Goal: Task Accomplishment & Management: Use online tool/utility

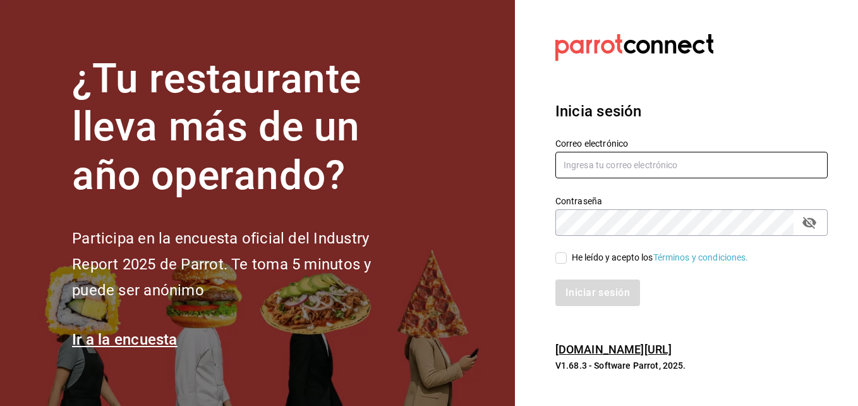
type input "[EMAIL_ADDRESS][PERSON_NAME][DOMAIN_NAME]"
click at [569, 260] on span "He leído y acepto los Términos y condiciones." at bounding box center [658, 257] width 182 height 13
click at [567, 260] on input "He leído y acepto los Términos y condiciones." at bounding box center [560, 257] width 11 height 11
checkbox input "true"
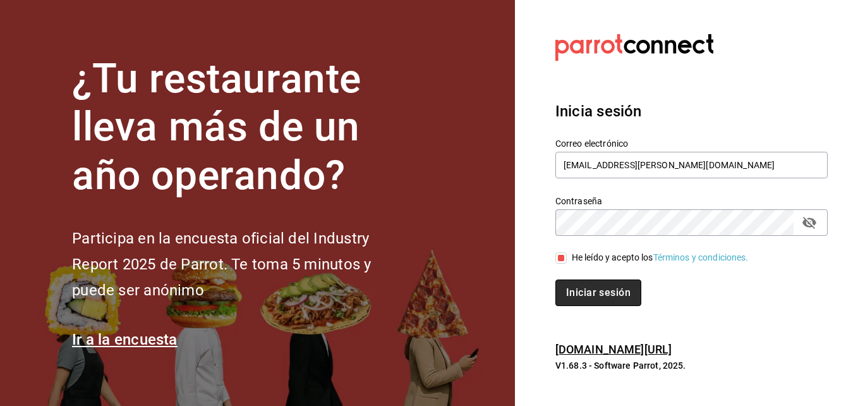
click at [590, 292] on button "Iniciar sesión" at bounding box center [598, 292] width 86 height 27
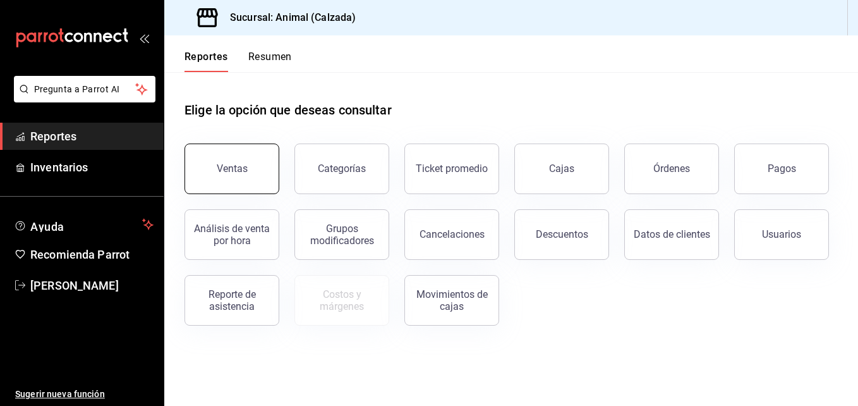
click at [234, 173] on div "Ventas" at bounding box center [232, 168] width 31 height 12
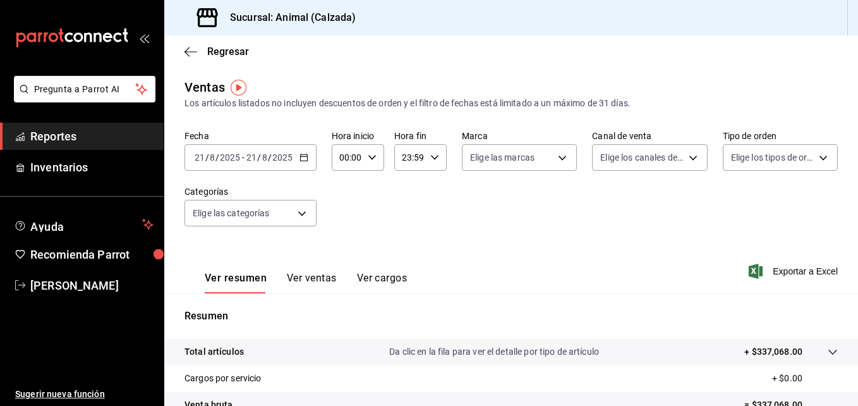
click at [317, 171] on div "Fecha 2025-08-21 21 / 8 / 2025 - 2025-08-21 21 / 8 / 2025 Hora inicio 00:00 Hor…" at bounding box center [511, 185] width 653 height 111
click at [300, 161] on \(Stroke\) "button" at bounding box center [304, 157] width 8 height 7
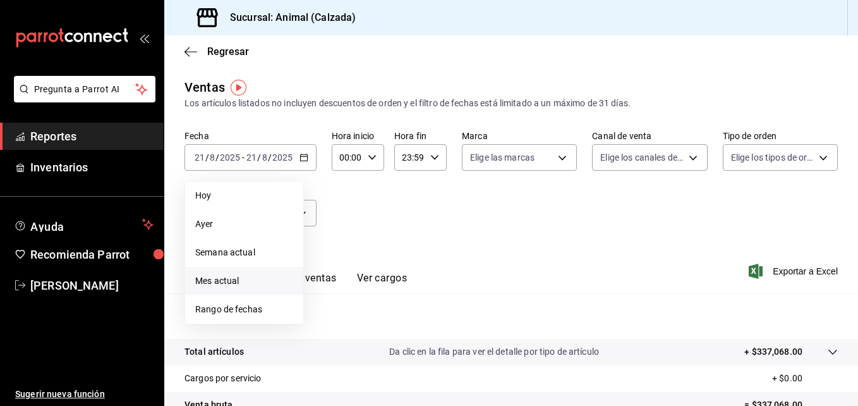
click at [228, 286] on span "Mes actual" at bounding box center [244, 280] width 98 height 13
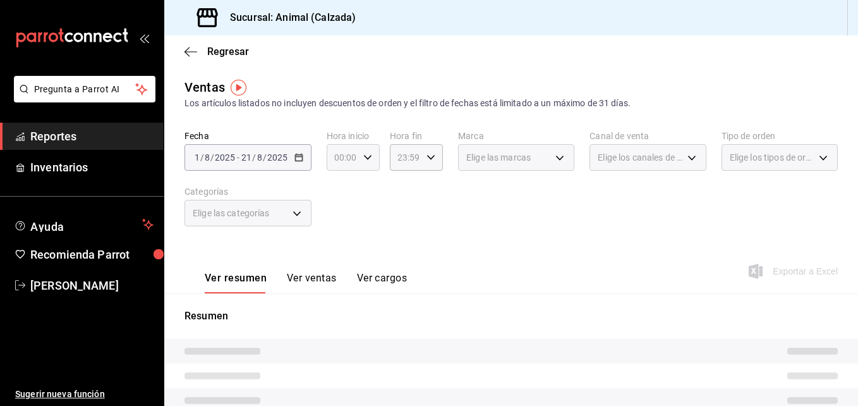
click at [370, 156] on icon "button" at bounding box center [367, 157] width 9 height 9
click at [336, 250] on span "02" at bounding box center [339, 250] width 6 height 10
type input "02:00"
click at [336, 254] on button "04" at bounding box center [339, 260] width 21 height 25
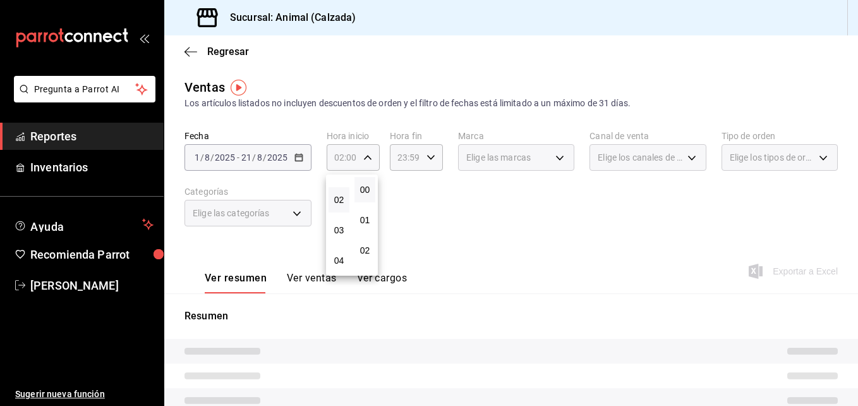
type input "04:00"
click at [365, 185] on span "00" at bounding box center [365, 190] width 6 height 10
click at [432, 158] on div at bounding box center [429, 203] width 858 height 406
click at [429, 157] on icon "button" at bounding box center [431, 157] width 9 height 9
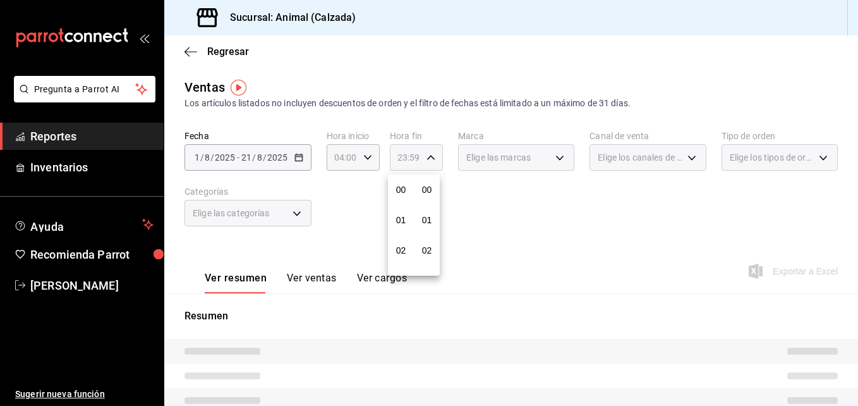
scroll to position [1719, 0]
click at [399, 201] on span "21" at bounding box center [401, 200] width 6 height 10
type input "21:59"
click at [403, 192] on span "04" at bounding box center [401, 190] width 6 height 10
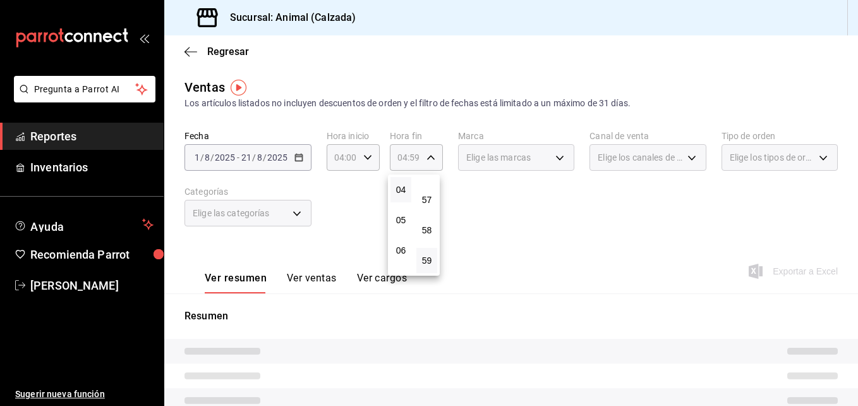
click at [428, 157] on div at bounding box center [429, 203] width 858 height 406
click at [428, 157] on icon "button" at bounding box center [431, 157] width 9 height 9
click at [429, 194] on button "57" at bounding box center [426, 199] width 21 height 25
type input "04:57"
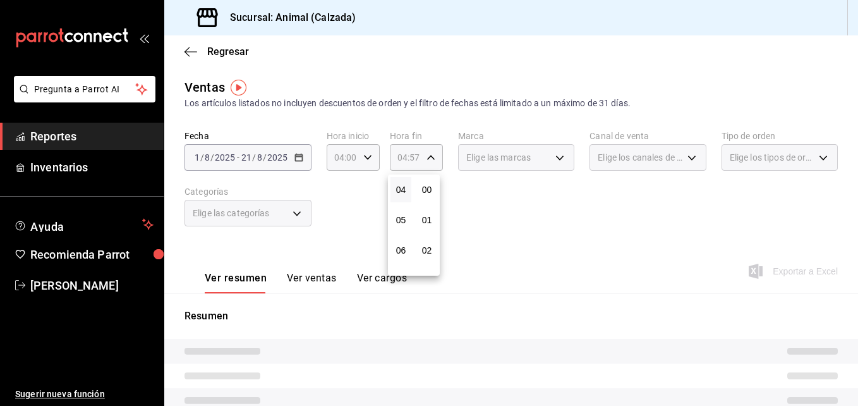
click at [429, 194] on span "00" at bounding box center [427, 190] width 6 height 10
type input "04:00"
click at [512, 202] on div at bounding box center [429, 203] width 858 height 406
click at [299, 152] on div "2025-08-01 1 / 8 / 2025 - 2025-08-21 21 / 8 / 2025" at bounding box center [248, 157] width 127 height 27
click at [413, 219] on div "Fecha 2025-08-01 1 / 8 / 2025 - 2025-08-21 21 / 8 / 2025 Hora inicio 04:00 Hora…" at bounding box center [511, 185] width 653 height 111
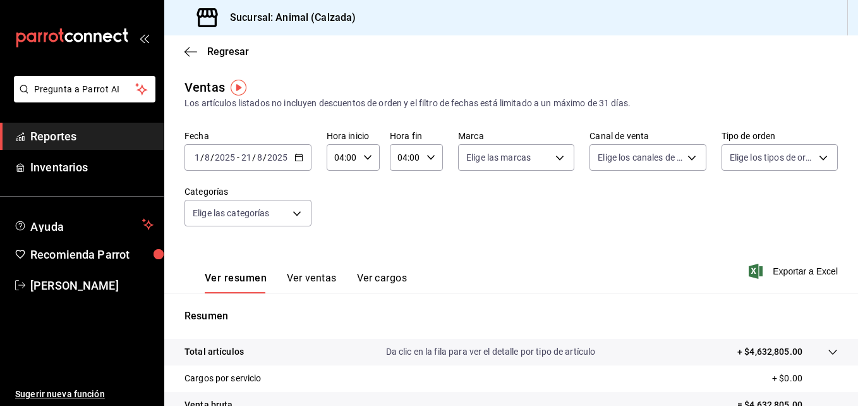
click at [301, 161] on \(Stroke\) "button" at bounding box center [299, 157] width 8 height 7
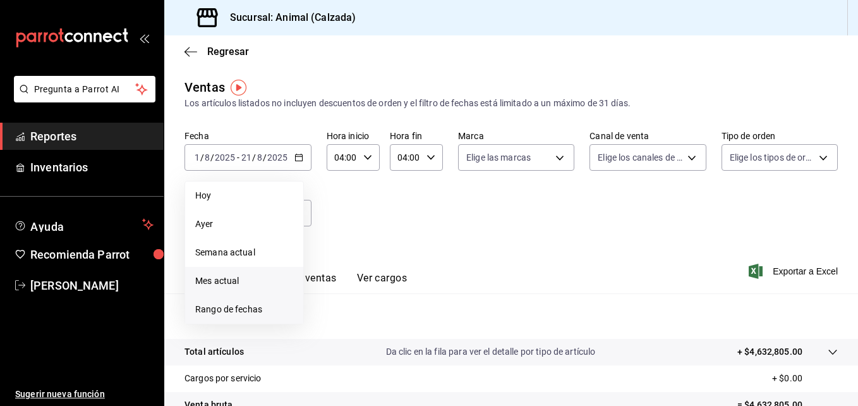
click at [222, 307] on span "Rango de fechas" at bounding box center [244, 309] width 98 height 13
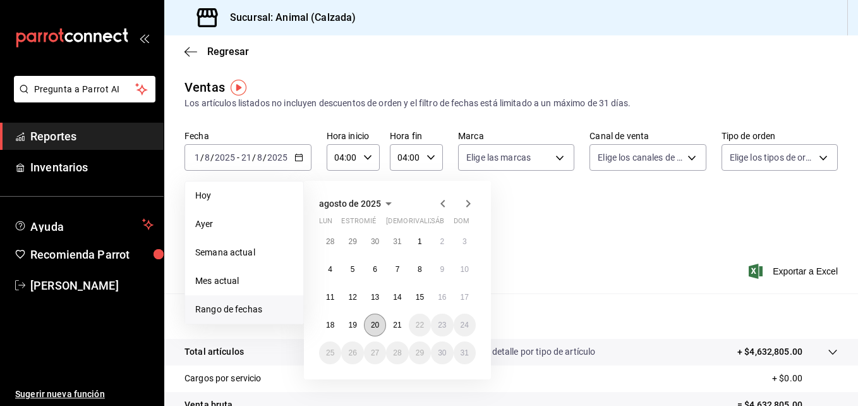
click at [377, 326] on abbr "20" at bounding box center [375, 324] width 8 height 9
click at [396, 325] on abbr "21" at bounding box center [397, 324] width 8 height 9
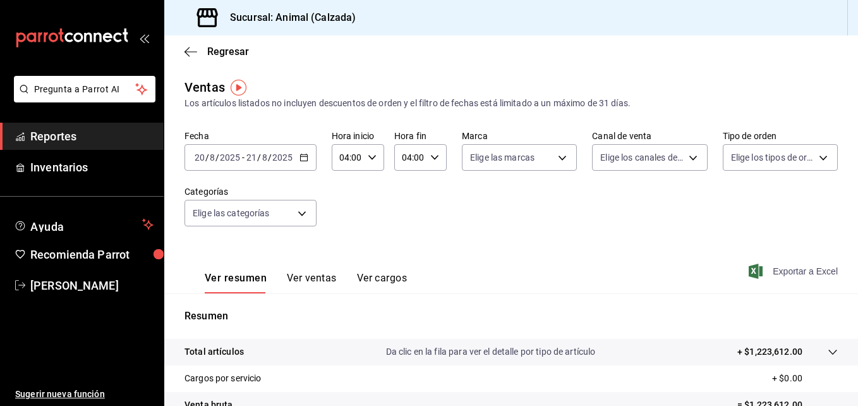
click at [754, 269] on span "Exportar a Excel" at bounding box center [794, 271] width 87 height 15
